Goal: Leave review/rating

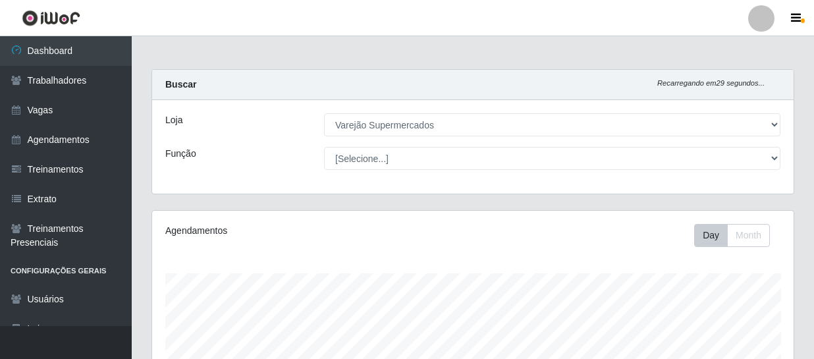
select select "237"
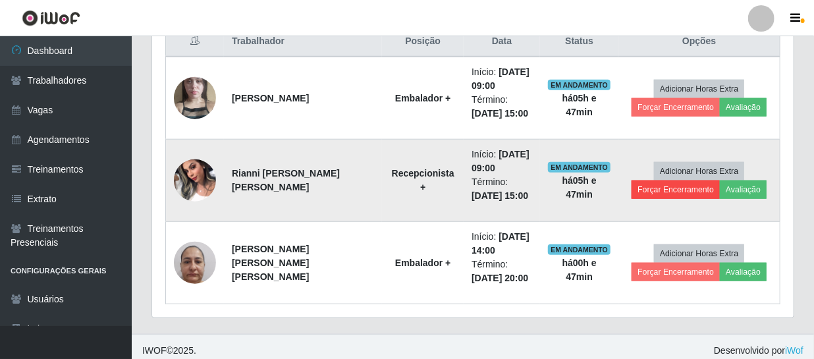
scroll to position [273, 641]
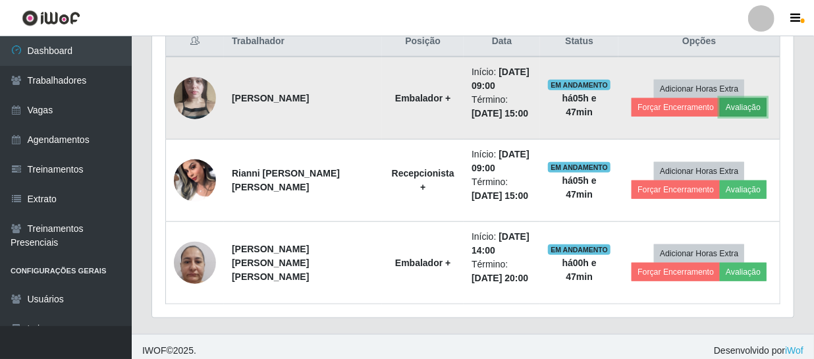
click at [728, 105] on button "Avaliação" at bounding box center [743, 107] width 47 height 18
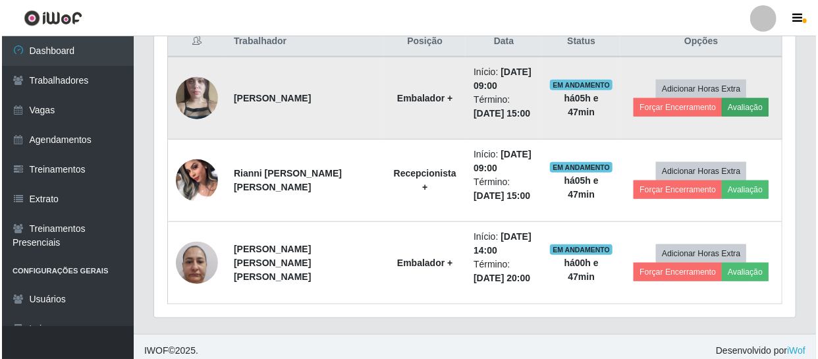
scroll to position [273, 636]
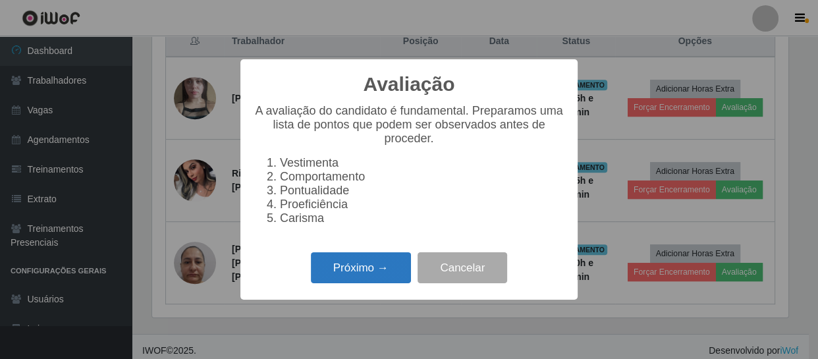
click at [344, 267] on button "Próximo →" at bounding box center [361, 267] width 100 height 31
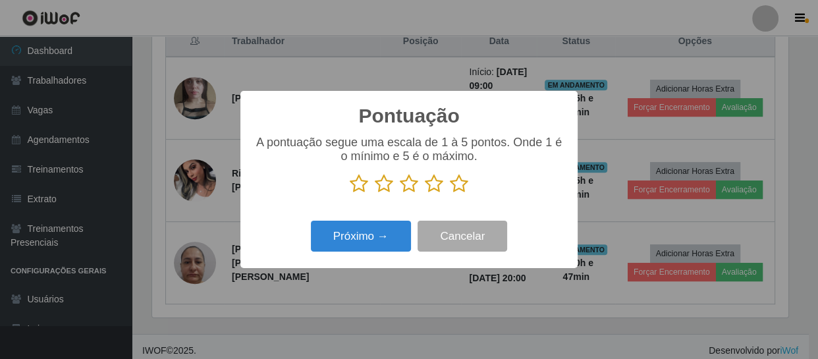
click at [434, 186] on icon at bounding box center [434, 184] width 18 height 20
click at [425, 194] on input "radio" at bounding box center [425, 194] width 0 height 0
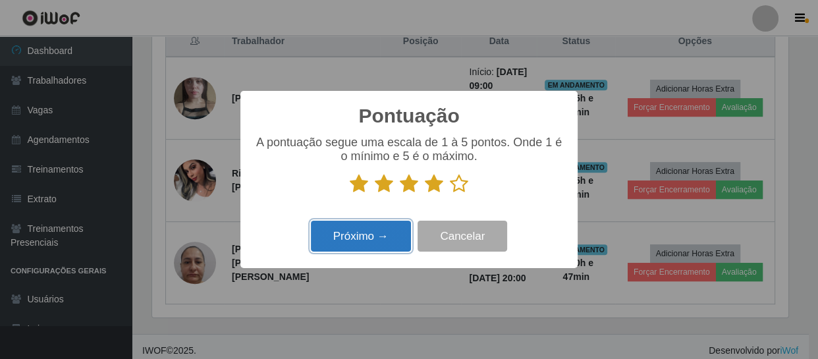
click at [368, 240] on button "Próximo →" at bounding box center [361, 236] width 100 height 31
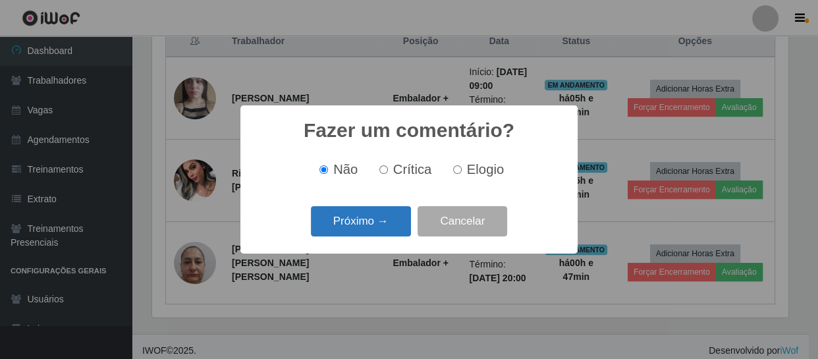
click at [366, 229] on button "Próximo →" at bounding box center [361, 221] width 100 height 31
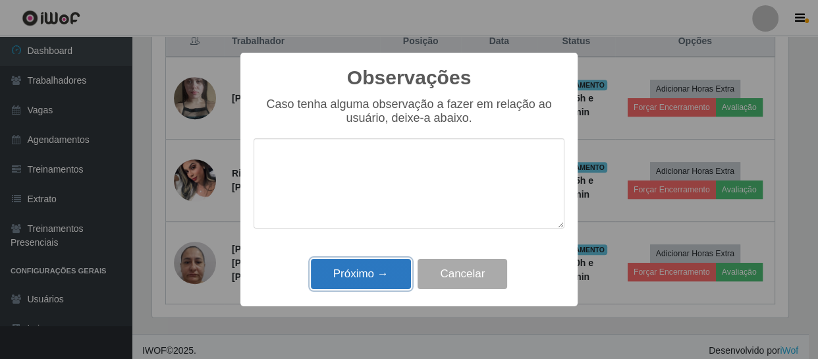
click at [356, 269] on button "Próximo →" at bounding box center [361, 274] width 100 height 31
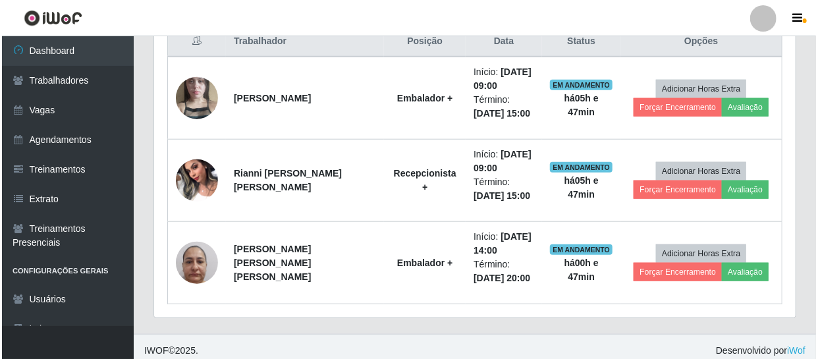
scroll to position [273, 641]
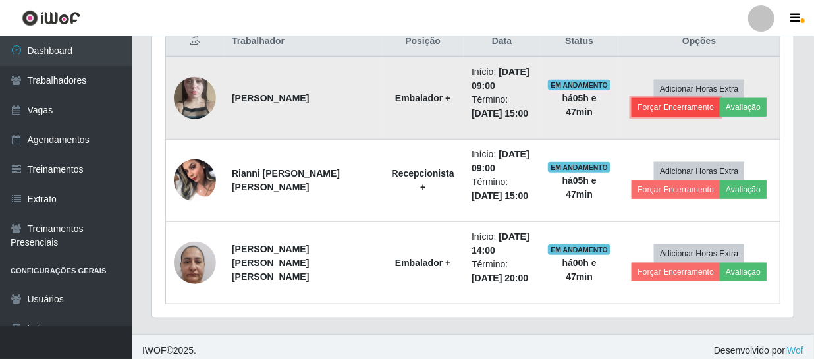
click at [653, 108] on button "Forçar Encerramento" at bounding box center [676, 107] width 88 height 18
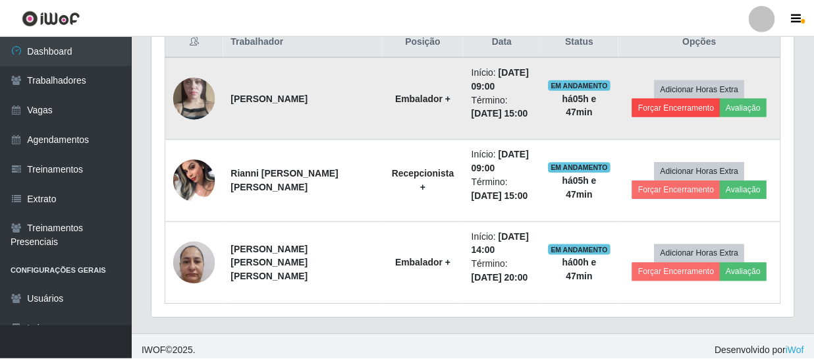
scroll to position [273, 636]
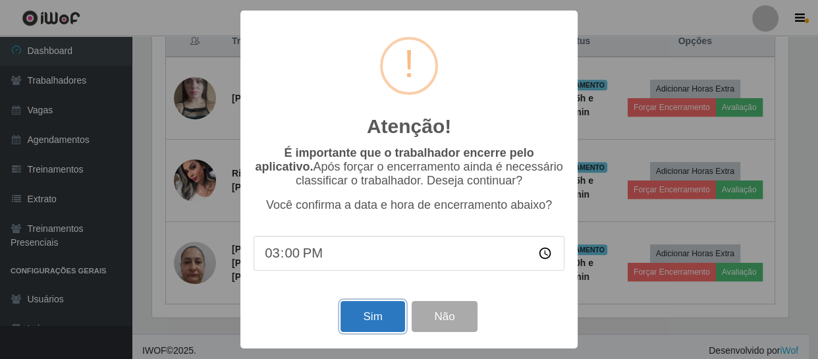
click at [374, 323] on button "Sim" at bounding box center [373, 316] width 64 height 31
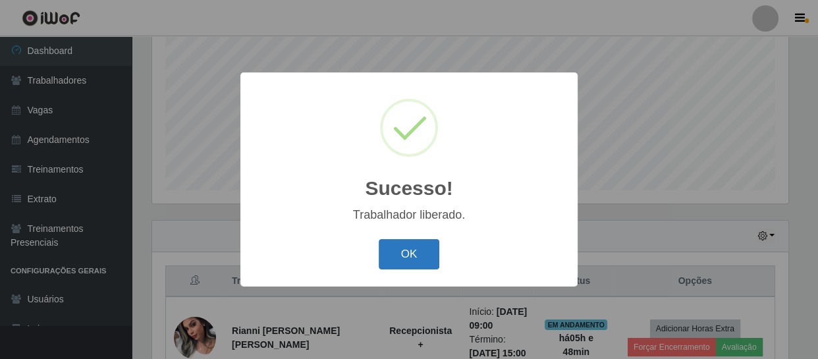
click at [409, 250] on button "OK" at bounding box center [409, 254] width 61 height 31
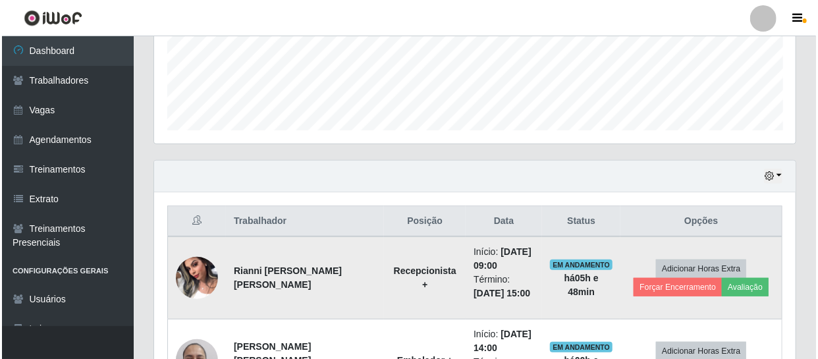
scroll to position [400, 0]
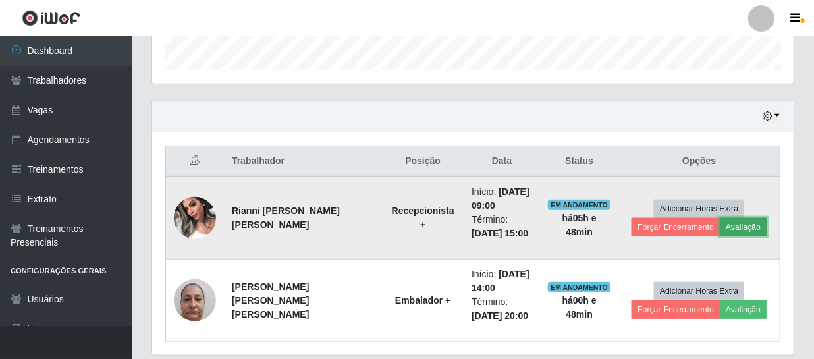
click at [720, 224] on button "Avaliação" at bounding box center [743, 227] width 47 height 18
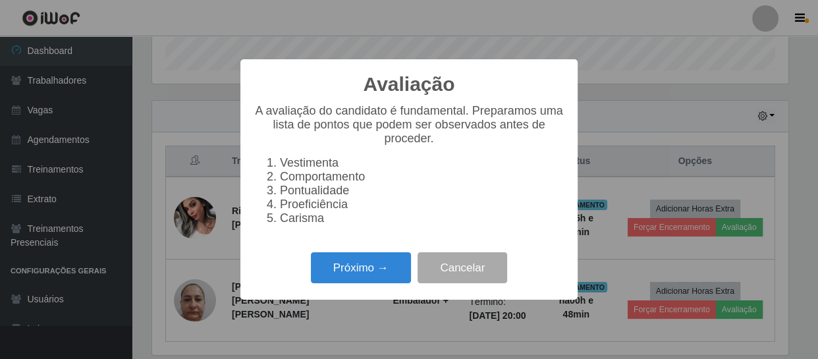
scroll to position [273, 636]
click at [337, 283] on button "Próximo →" at bounding box center [361, 267] width 100 height 31
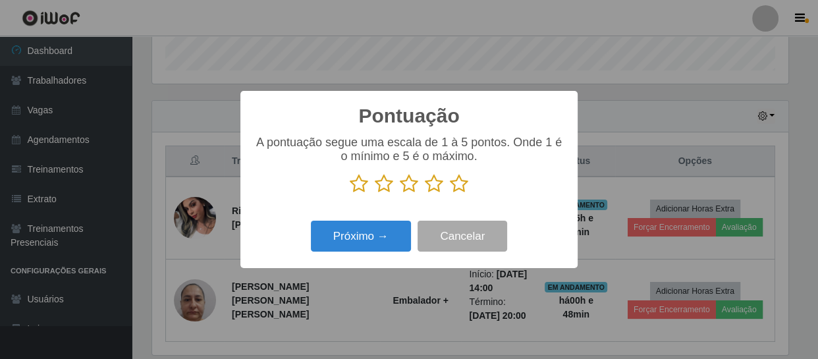
scroll to position [658348, 657985]
click at [408, 188] on icon at bounding box center [409, 184] width 18 height 20
click at [400, 194] on input "radio" at bounding box center [400, 194] width 0 height 0
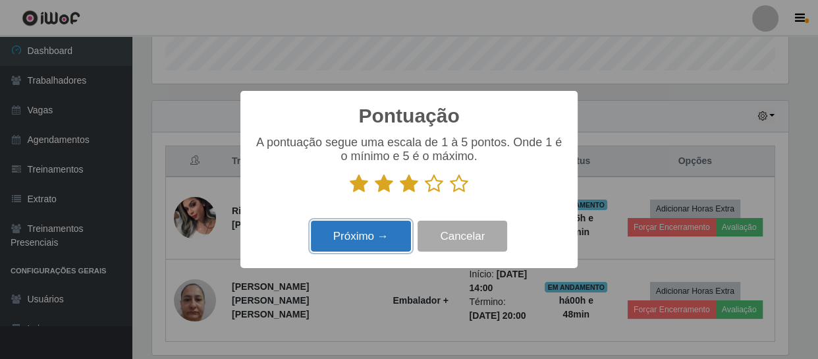
click at [346, 241] on button "Próximo →" at bounding box center [361, 236] width 100 height 31
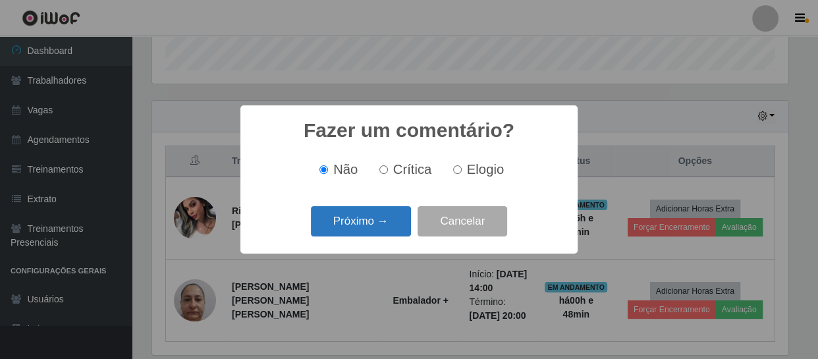
click at [340, 234] on button "Próximo →" at bounding box center [361, 221] width 100 height 31
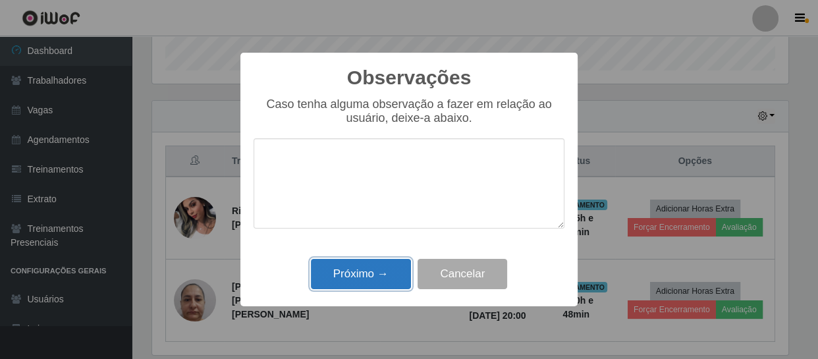
click at [358, 279] on button "Próximo →" at bounding box center [361, 274] width 100 height 31
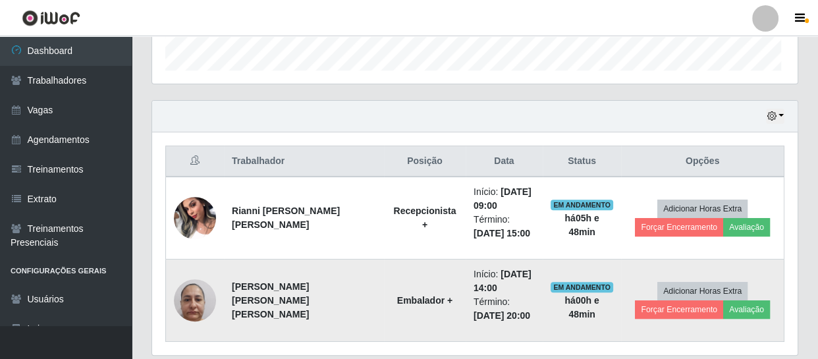
scroll to position [273, 641]
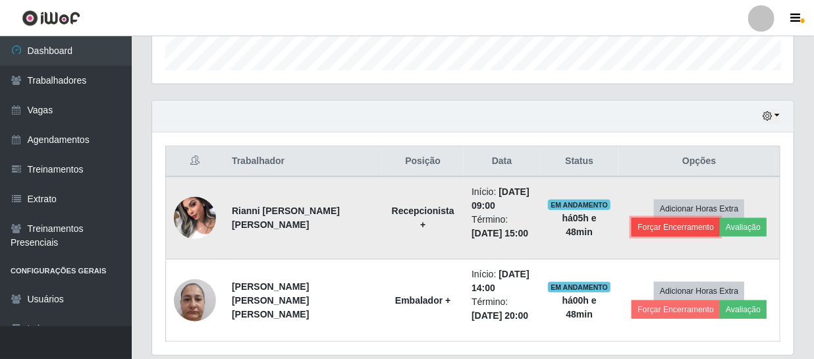
click at [642, 227] on button "Forçar Encerramento" at bounding box center [676, 227] width 88 height 18
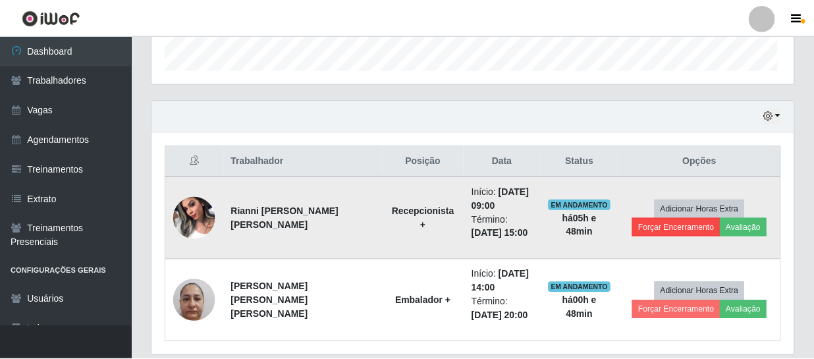
scroll to position [273, 636]
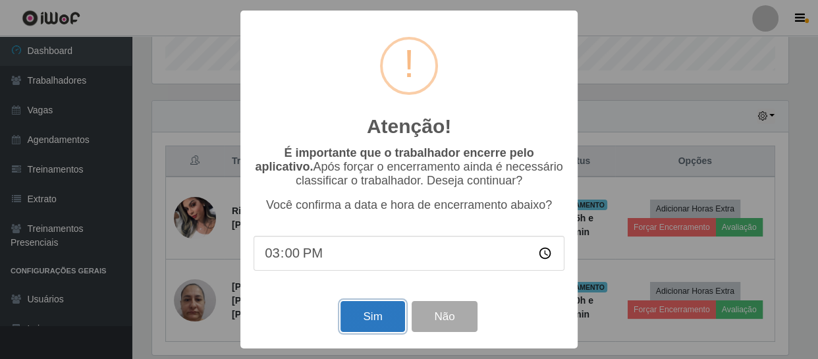
click at [360, 316] on button "Sim" at bounding box center [373, 316] width 64 height 31
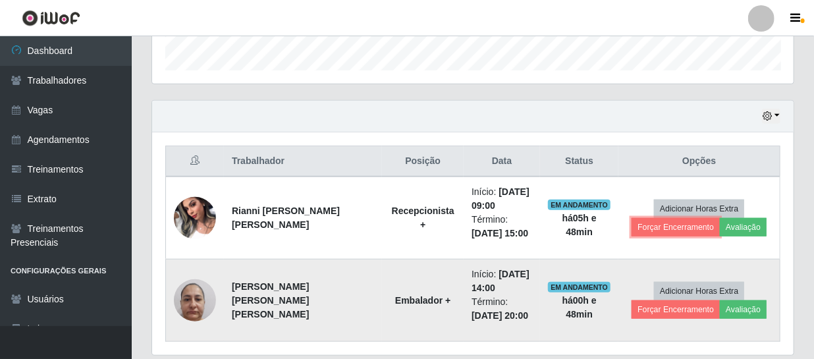
scroll to position [0, 0]
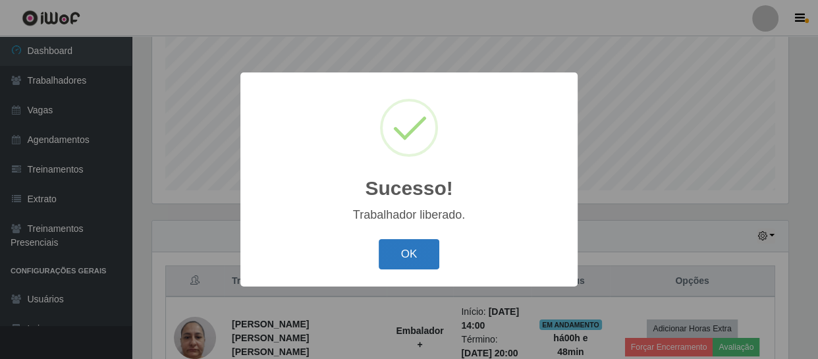
click at [405, 257] on button "OK" at bounding box center [409, 254] width 61 height 31
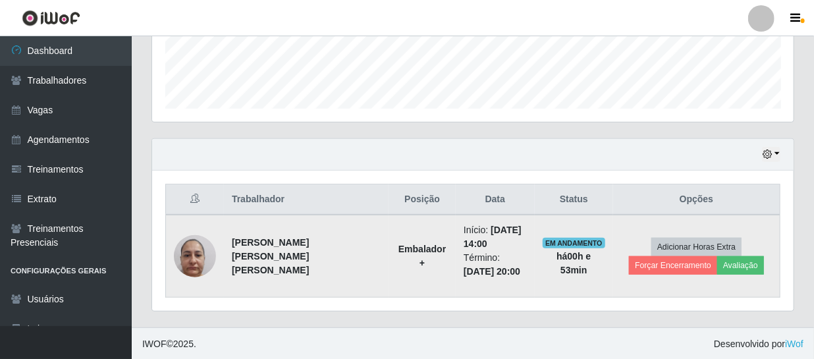
scroll to position [243, 0]
